Goal: Find specific page/section: Find specific page/section

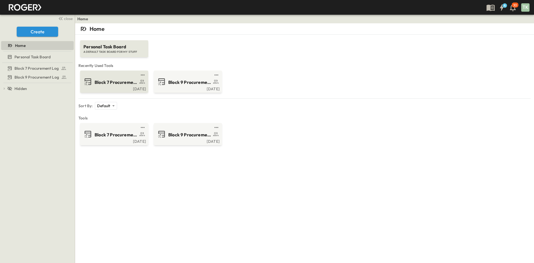
click at [126, 80] on span "Block 7 Procurement Log" at bounding box center [116, 82] width 43 height 6
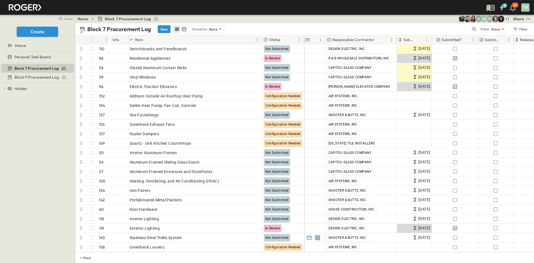
click at [130, 20] on span "Block 7 Procurement Log" at bounding box center [128, 19] width 46 height 6
click at [127, 29] on p "Block 7 Procurement Log" at bounding box center [119, 29] width 64 height 8
click at [214, 30] on icon at bounding box center [211, 29] width 6 height 6
click at [203, 58] on p "Responsible Contractor" at bounding box center [207, 55] width 31 height 11
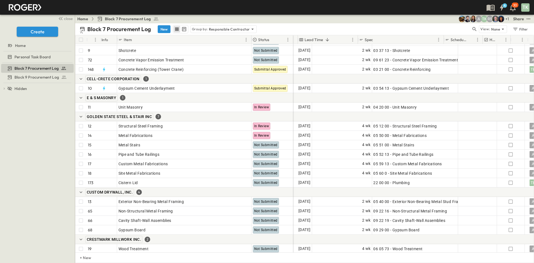
scroll to position [83, 345]
